Goal: Task Accomplishment & Management: Manage account settings

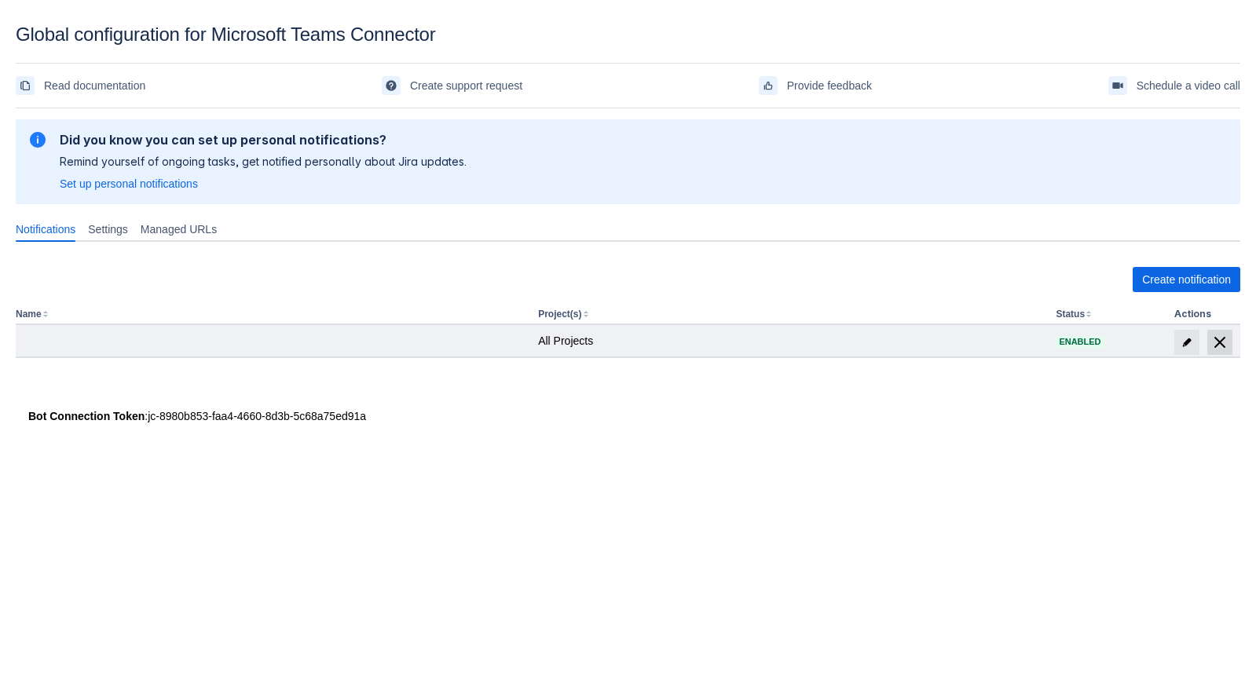
click at [1222, 341] on span "delete" at bounding box center [1219, 342] width 19 height 19
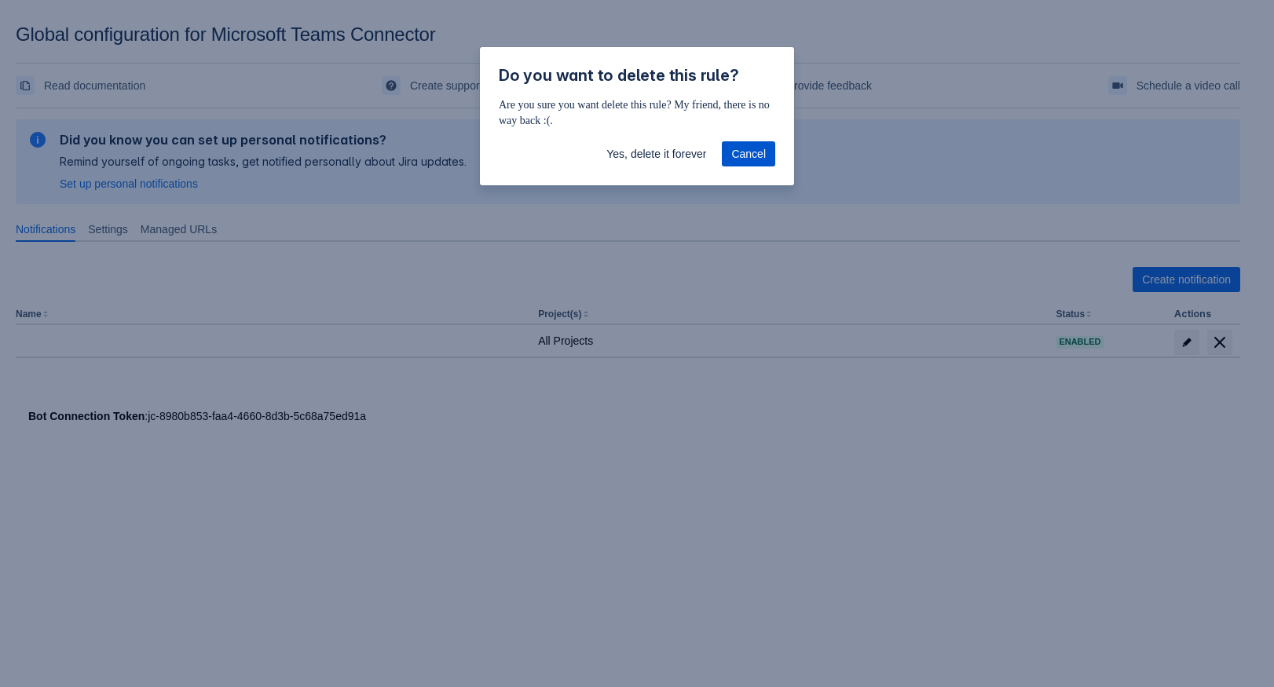
click at [740, 159] on span "Cancel" at bounding box center [748, 153] width 35 height 25
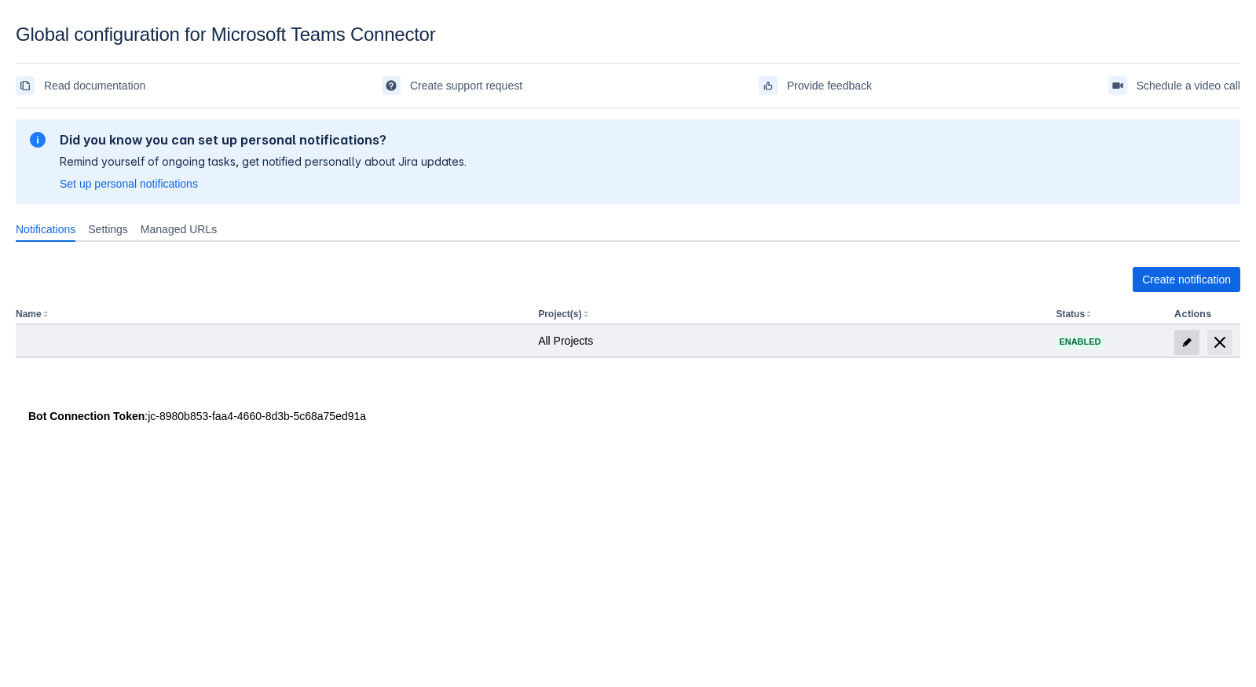
click at [1185, 340] on span "edit" at bounding box center [1187, 342] width 13 height 13
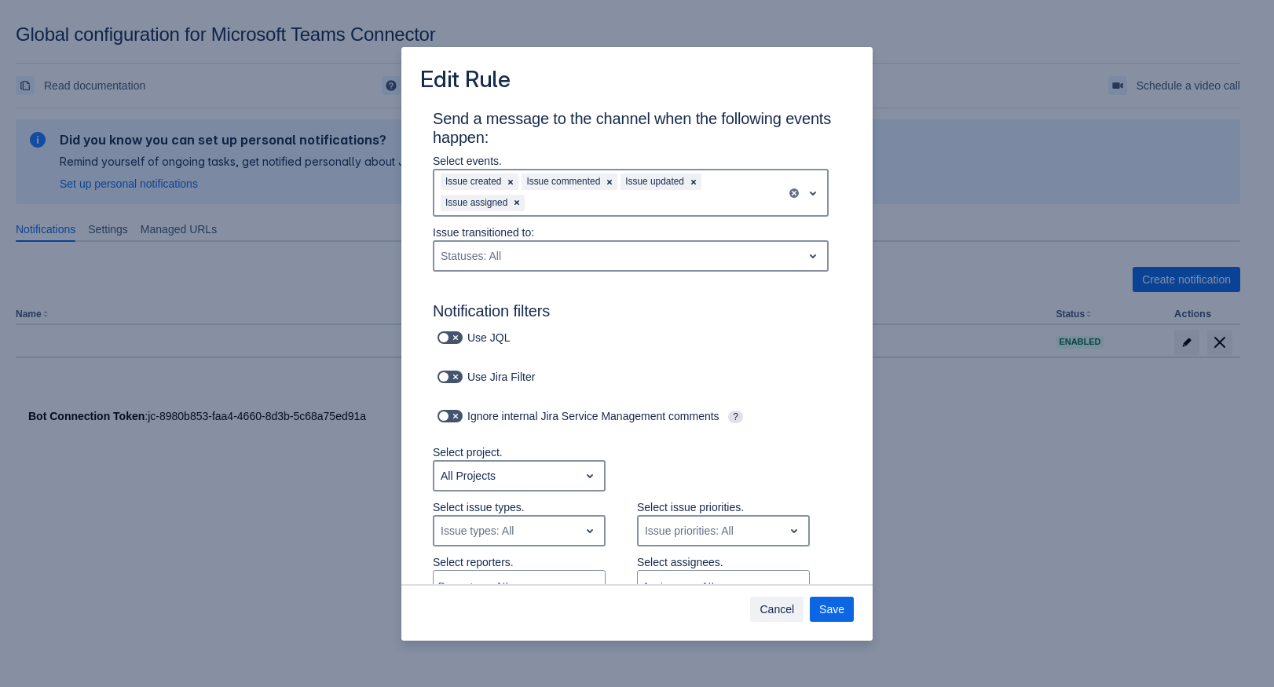
click at [775, 622] on div "Cancel Save" at bounding box center [636, 612] width 471 height 57
click at [765, 601] on span "Cancel" at bounding box center [777, 609] width 35 height 25
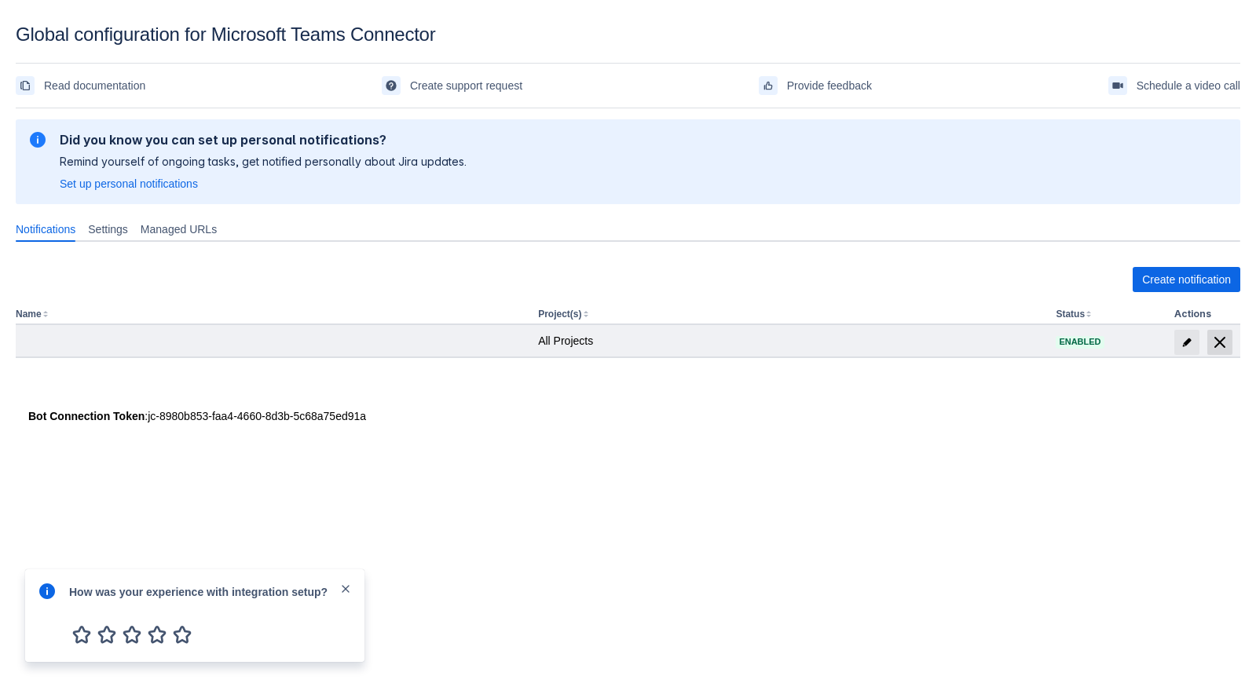
click at [1214, 335] on span "delete" at bounding box center [1219, 342] width 19 height 19
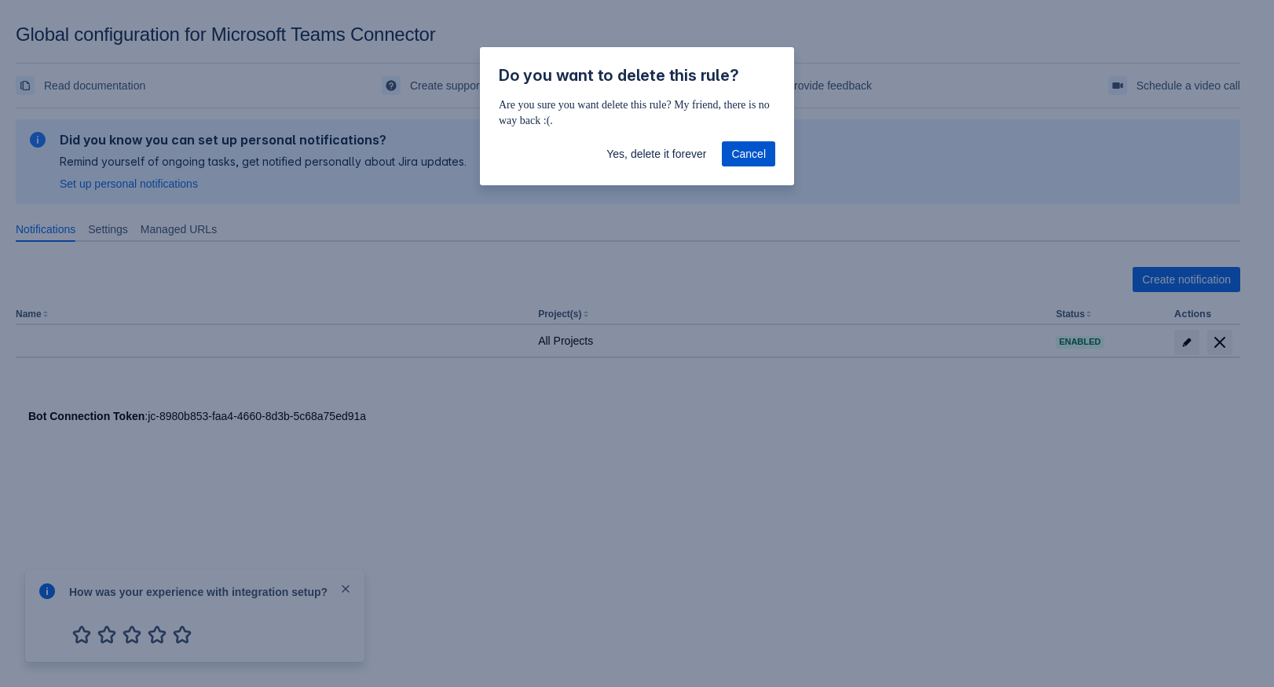
click at [738, 153] on span "Cancel" at bounding box center [748, 153] width 35 height 25
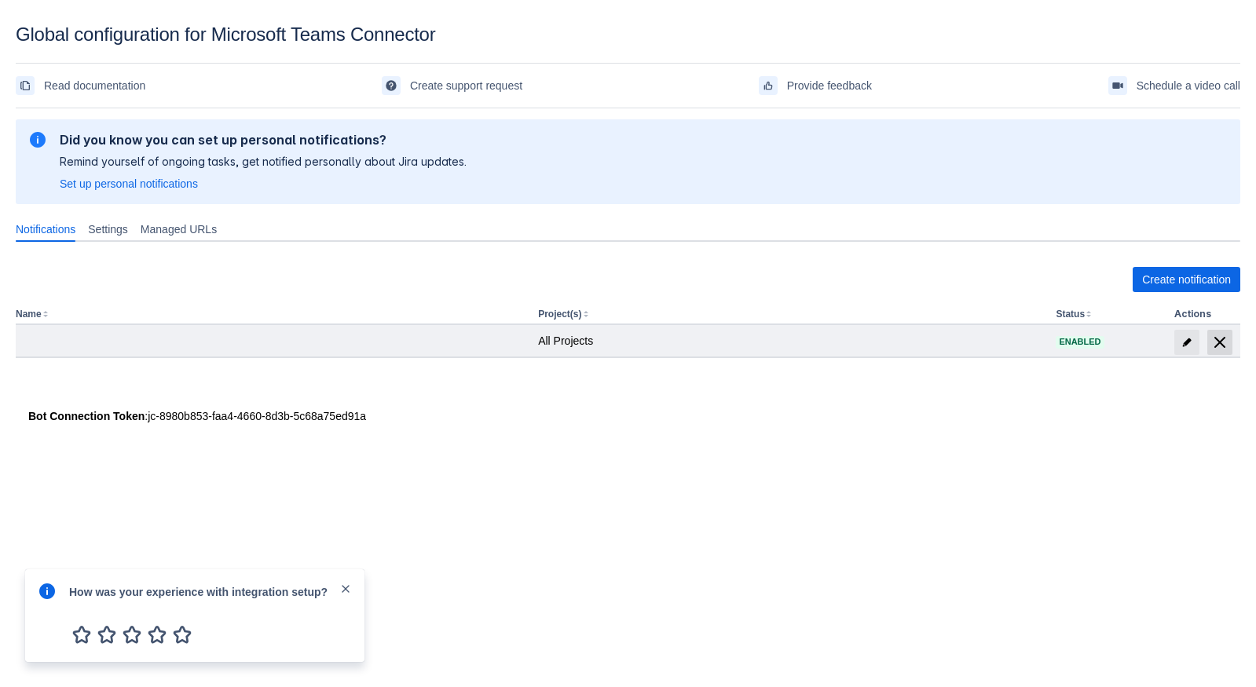
click at [1221, 340] on span "delete" at bounding box center [1219, 342] width 19 height 19
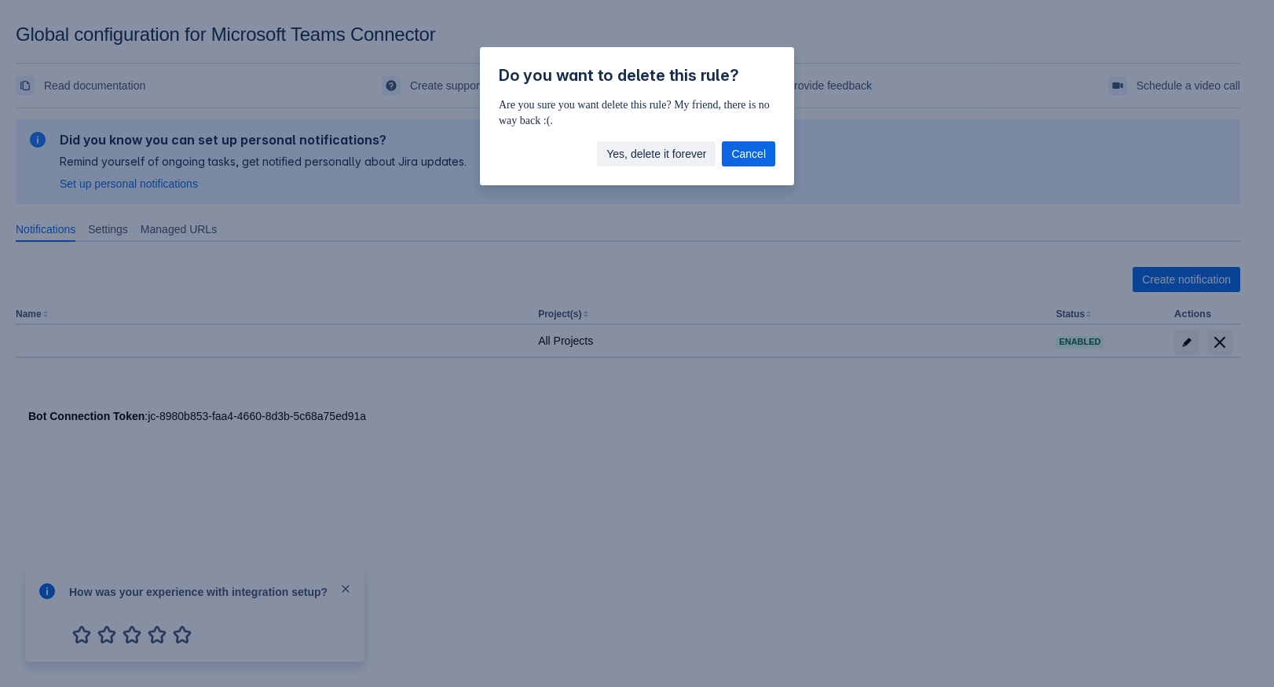
click at [680, 147] on span "Yes, delete it forever" at bounding box center [656, 153] width 100 height 25
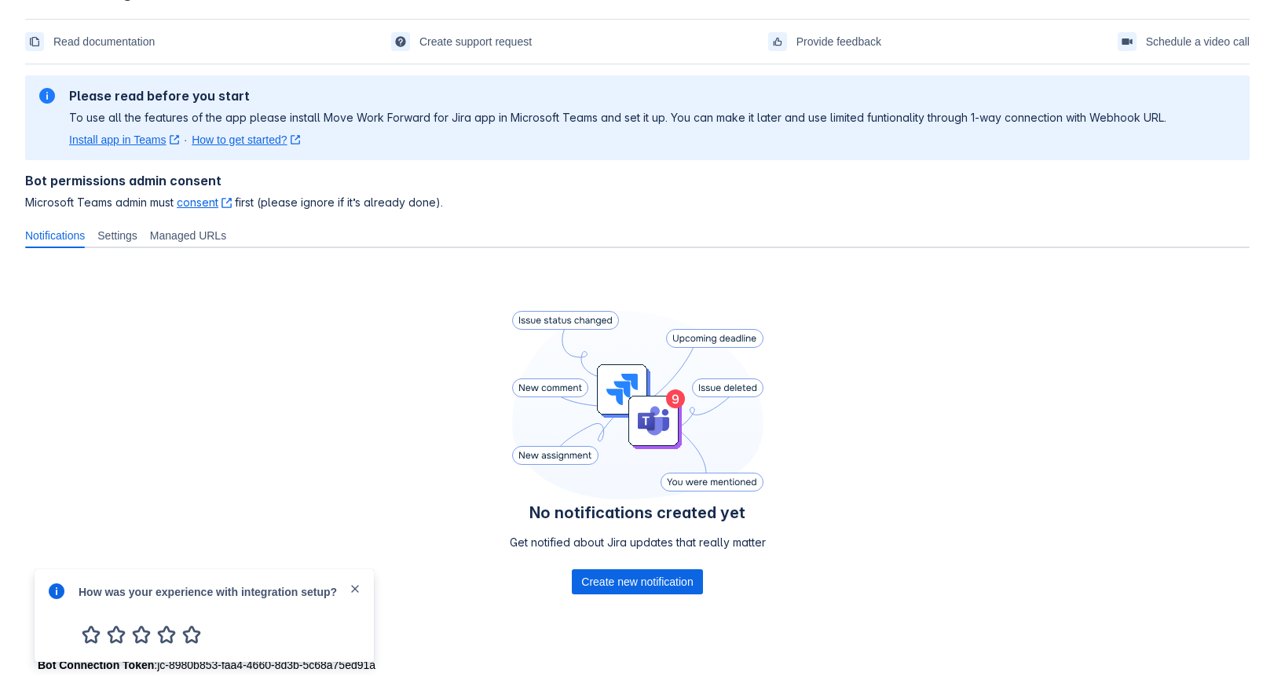
scroll to position [68, 0]
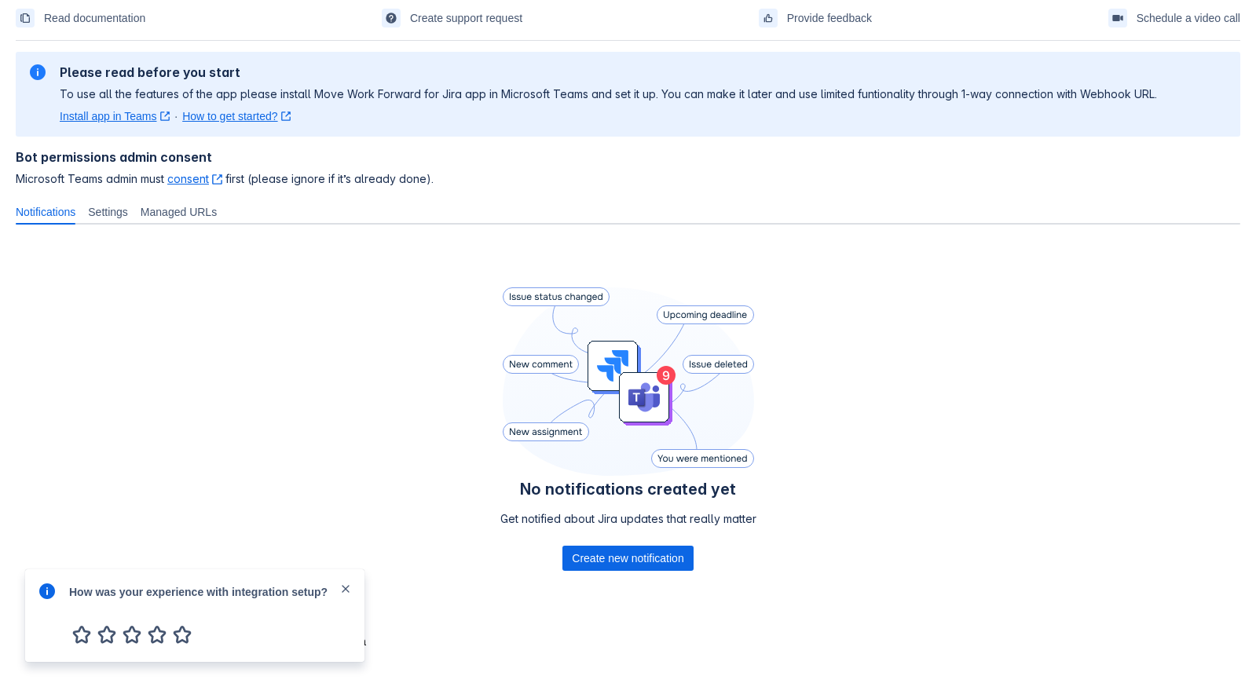
click at [603, 544] on div "Get notified about Jira updates that really matter" at bounding box center [628, 528] width 256 height 35
click at [610, 555] on span "Create new notification" at bounding box center [628, 558] width 112 height 25
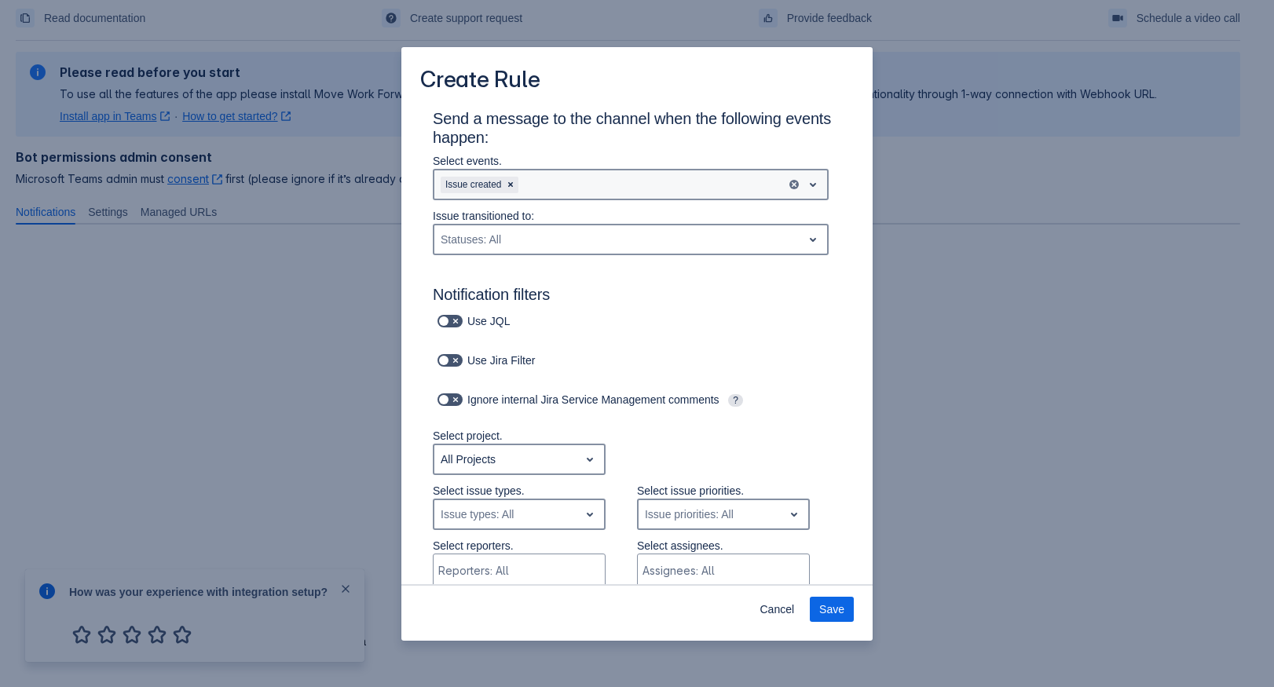
click at [569, 183] on div "Issue created" at bounding box center [610, 184] width 352 height 25
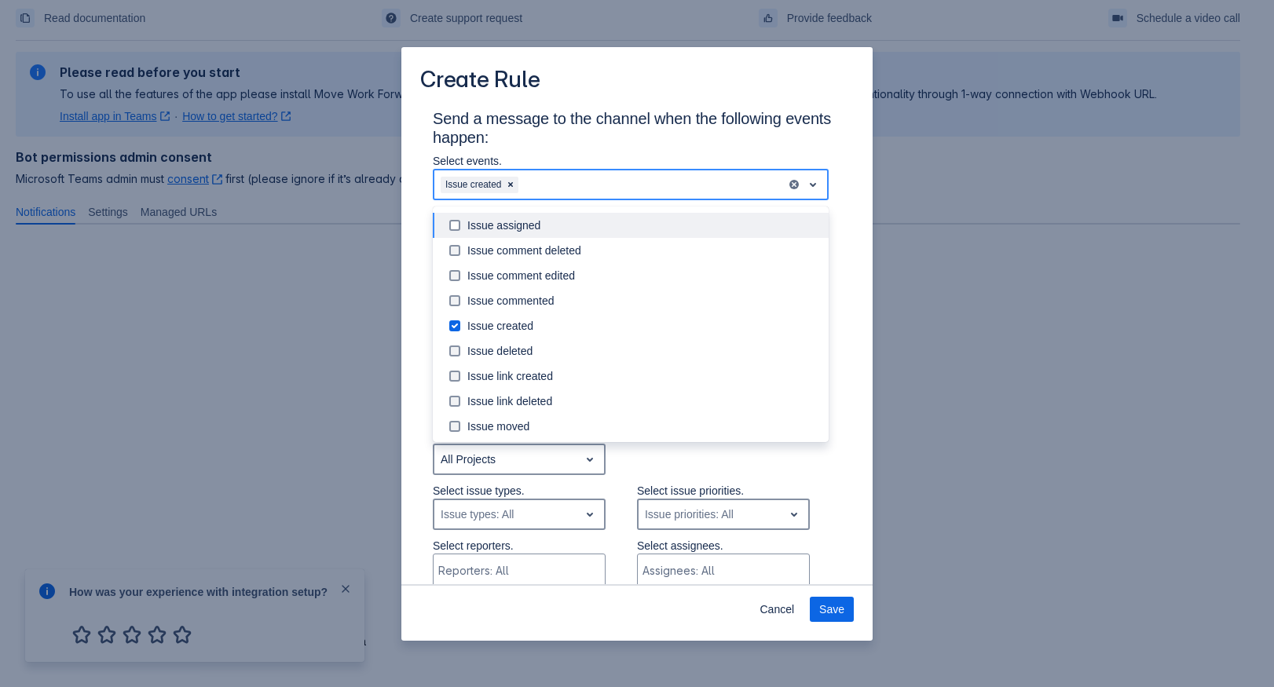
click at [569, 183] on div "Issue created" at bounding box center [610, 184] width 352 height 25
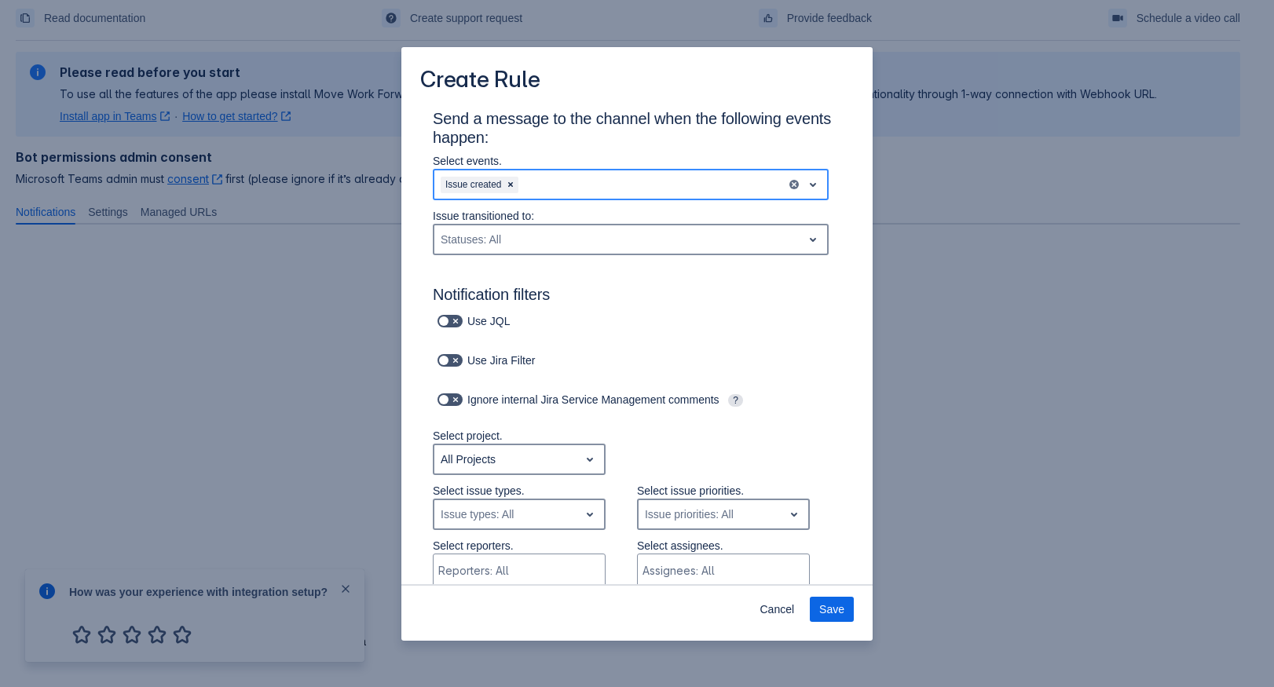
click at [580, 174] on div "Issue created" at bounding box center [610, 184] width 352 height 25
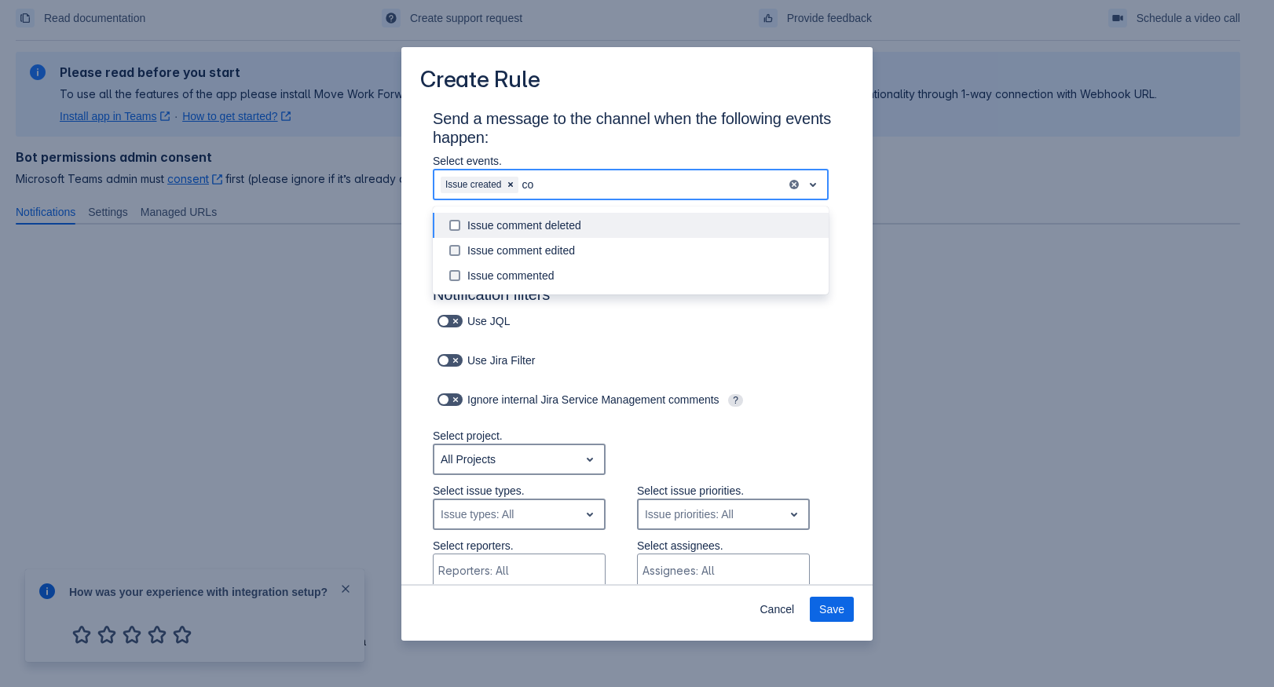
type input "com"
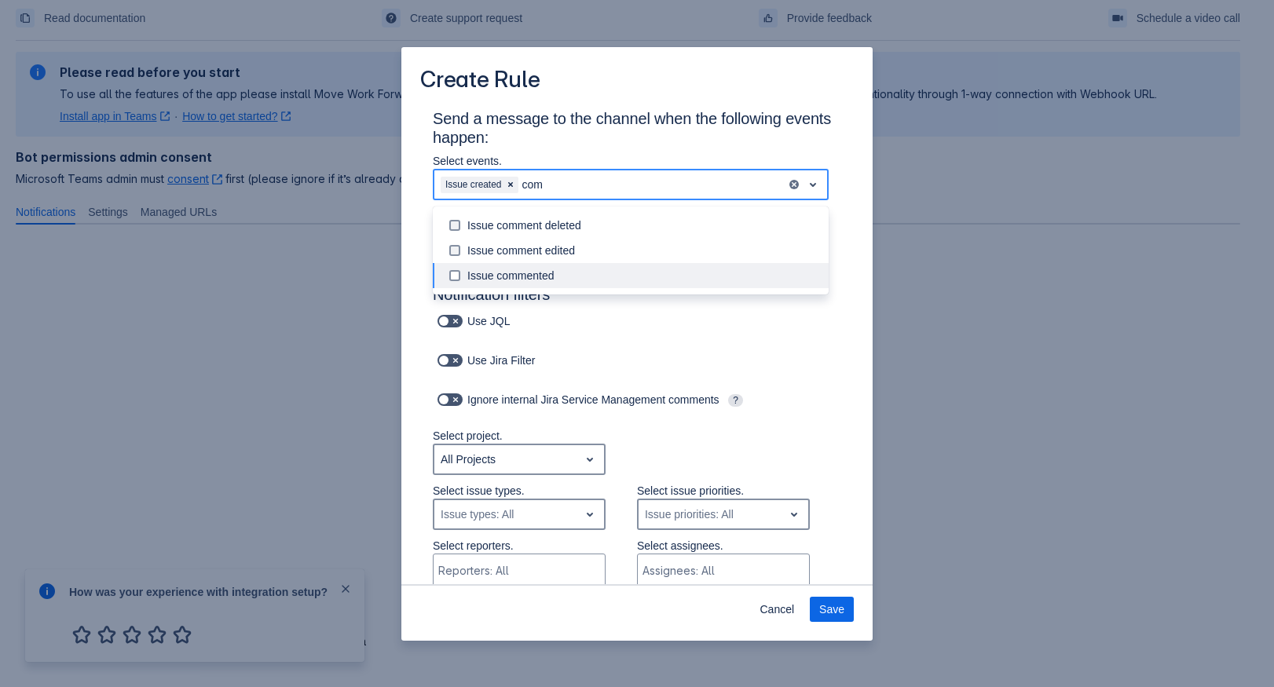
click at [550, 272] on div "Issue commented" at bounding box center [643, 276] width 352 height 16
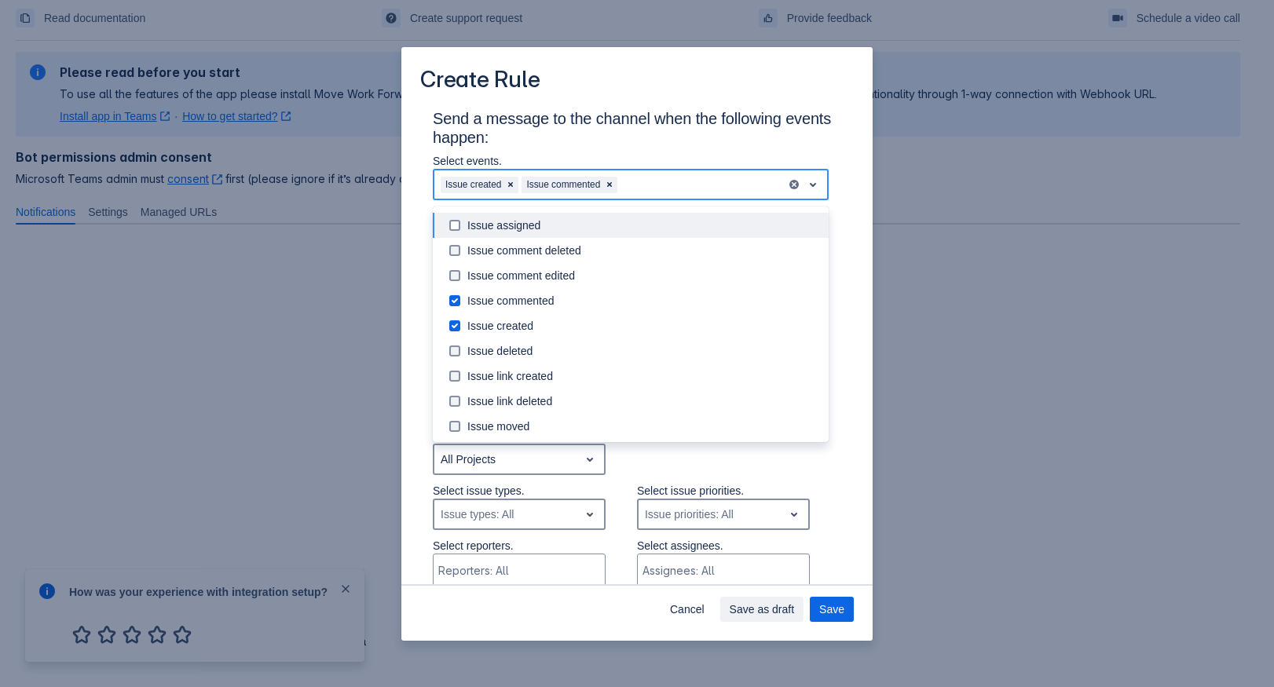
click at [820, 209] on div "Issue transitioned to: Statuses: All" at bounding box center [630, 235] width 421 height 55
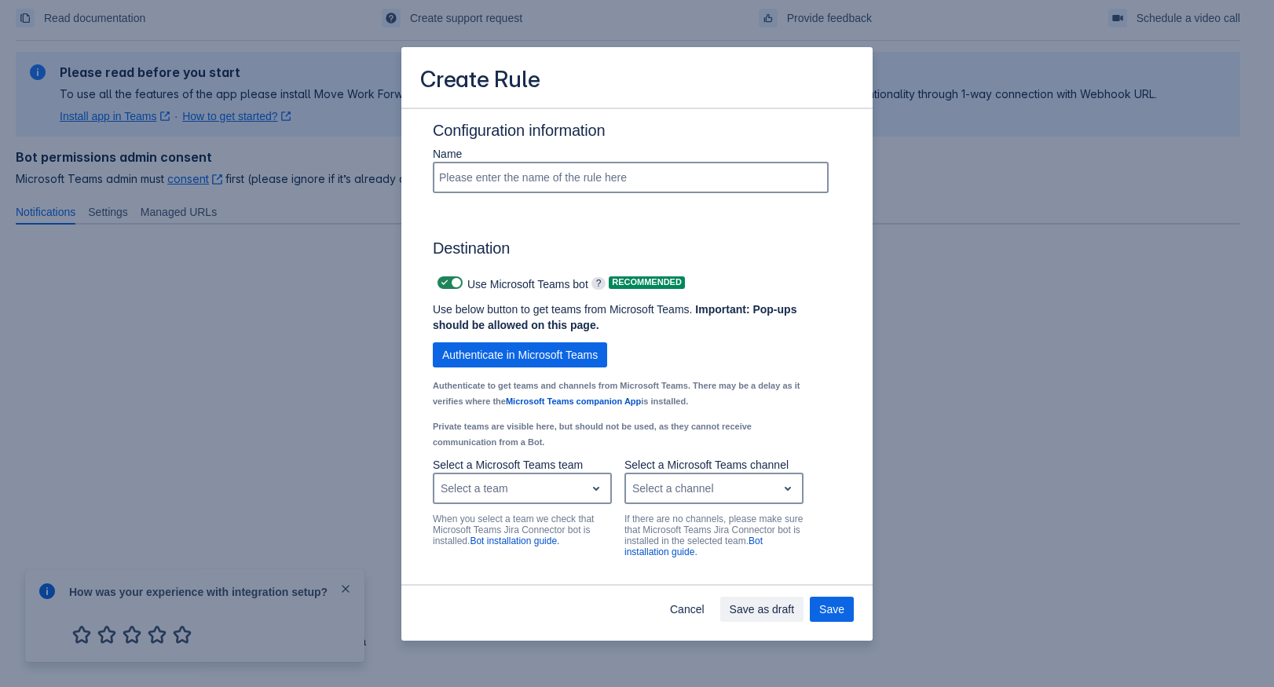
scroll to position [1033, 0]
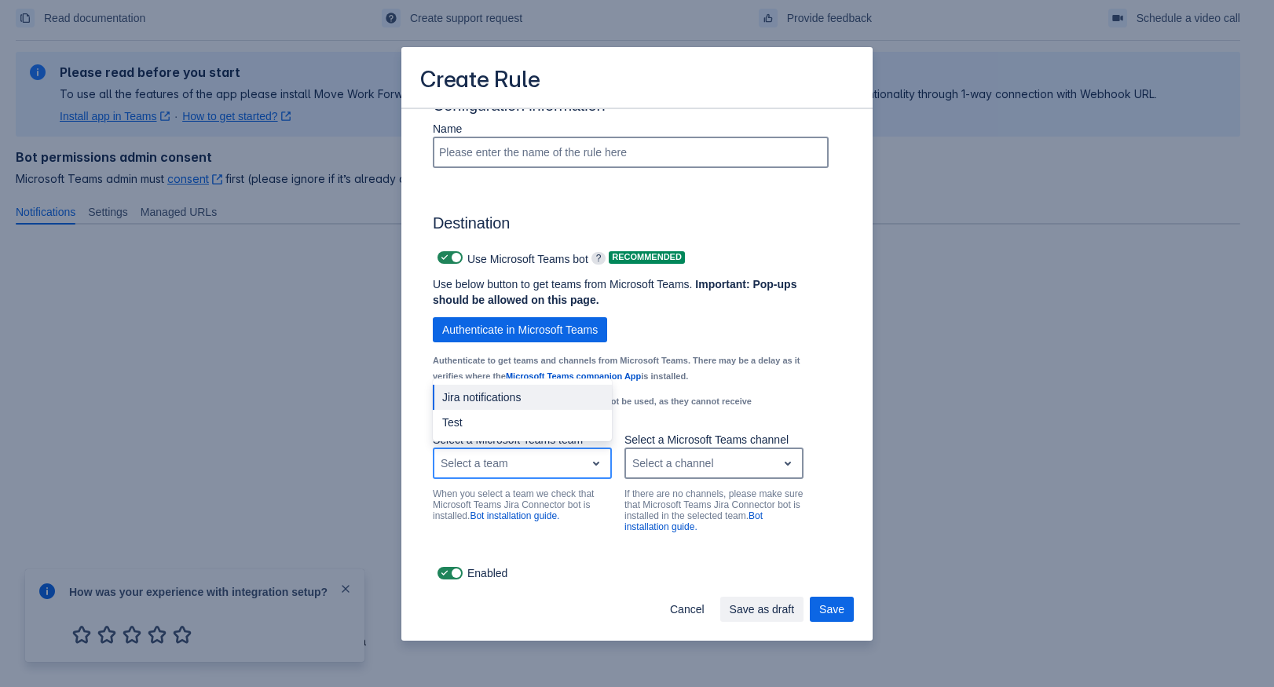
click at [510, 460] on div "Select a team" at bounding box center [509, 463] width 151 height 25
click at [515, 326] on span "Authenticate in Microsoft Teams" at bounding box center [520, 329] width 156 height 25
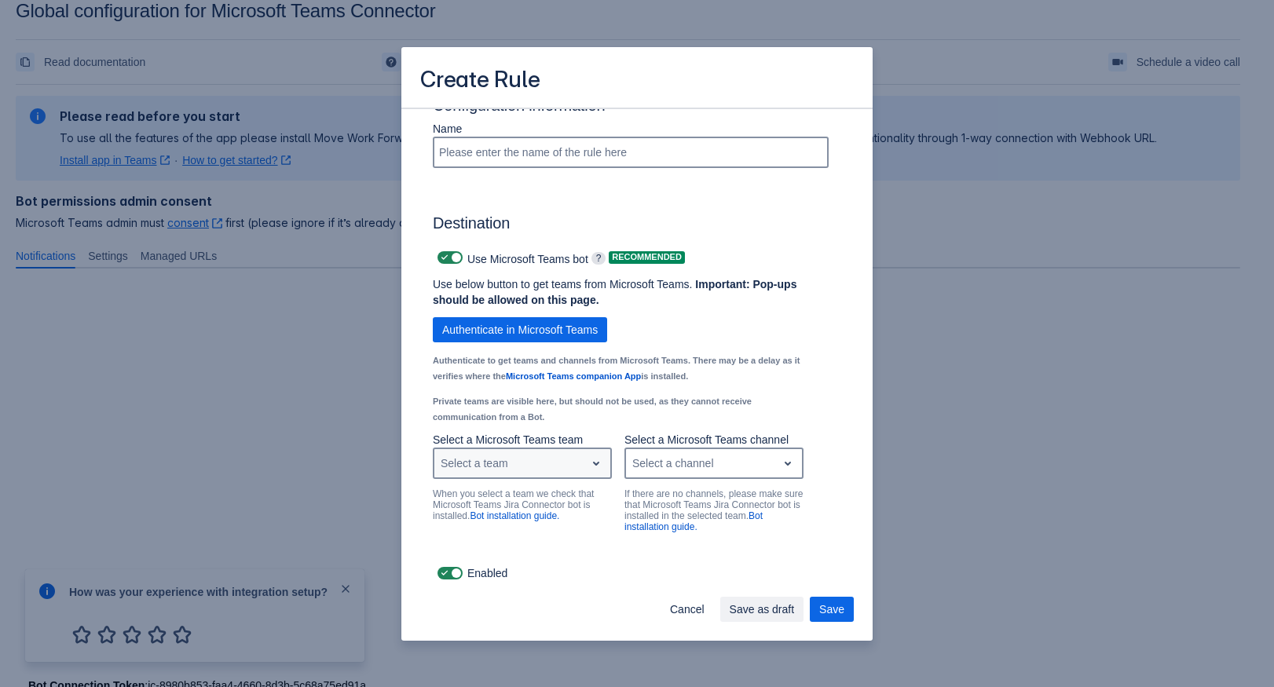
click at [520, 454] on div "Select a team" at bounding box center [509, 463] width 151 height 25
click at [511, 432] on div "Test" at bounding box center [522, 422] width 179 height 25
click at [647, 470] on div "Select a channel" at bounding box center [673, 464] width 82 height 16
click at [644, 420] on div "General" at bounding box center [713, 422] width 179 height 25
click at [824, 612] on span "Save" at bounding box center [831, 609] width 25 height 25
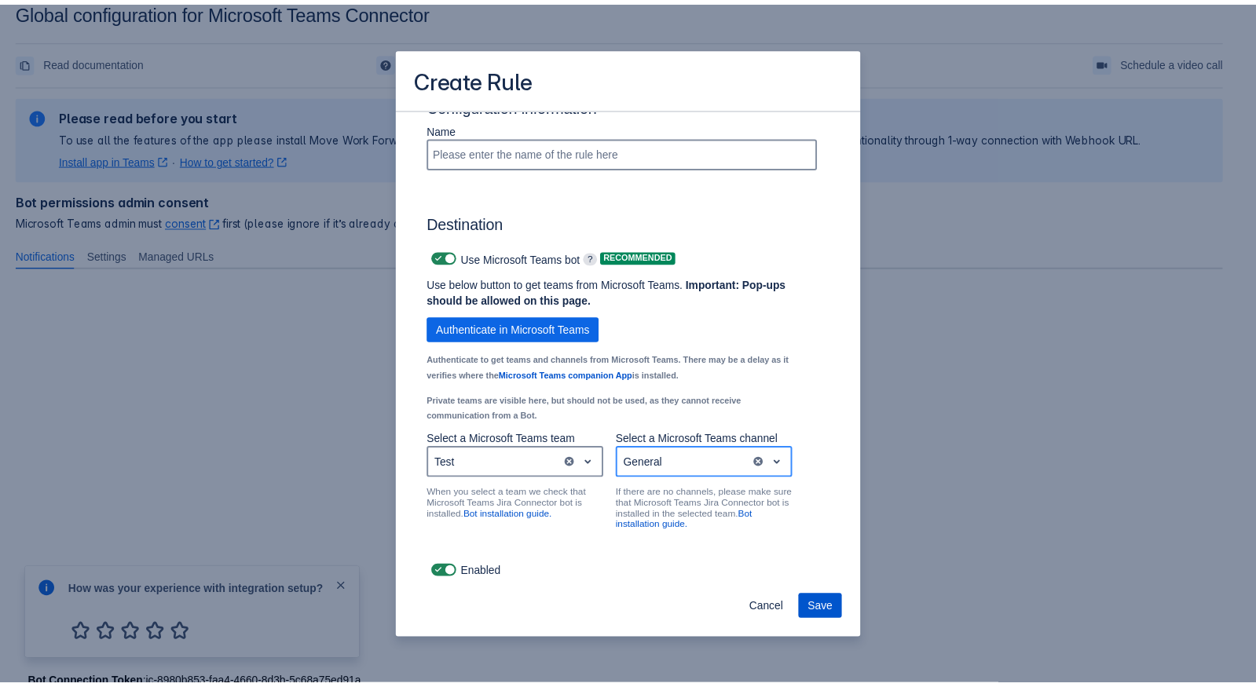
scroll to position [0, 0]
